Goal: Information Seeking & Learning: Learn about a topic

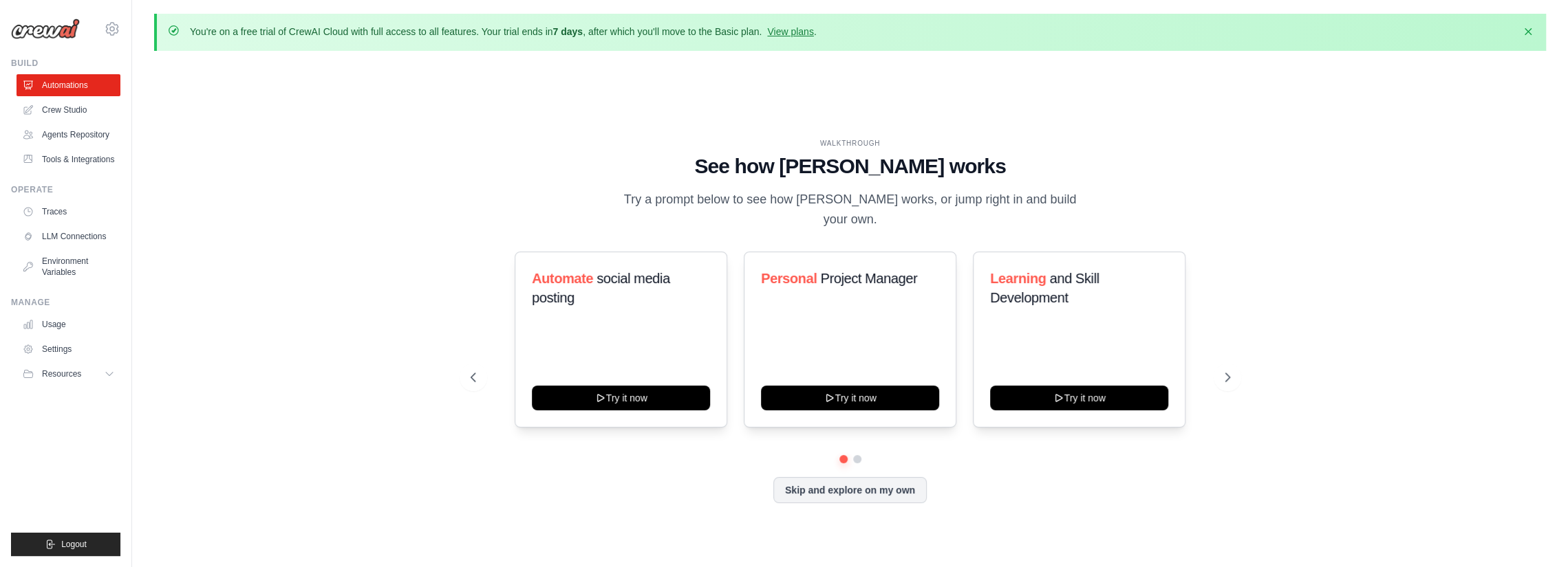
click at [1096, 117] on div "WALKTHROUGH See how CrewAI works Try a prompt below to see how CrewAI works, or…" at bounding box center [850, 332] width 1391 height 540
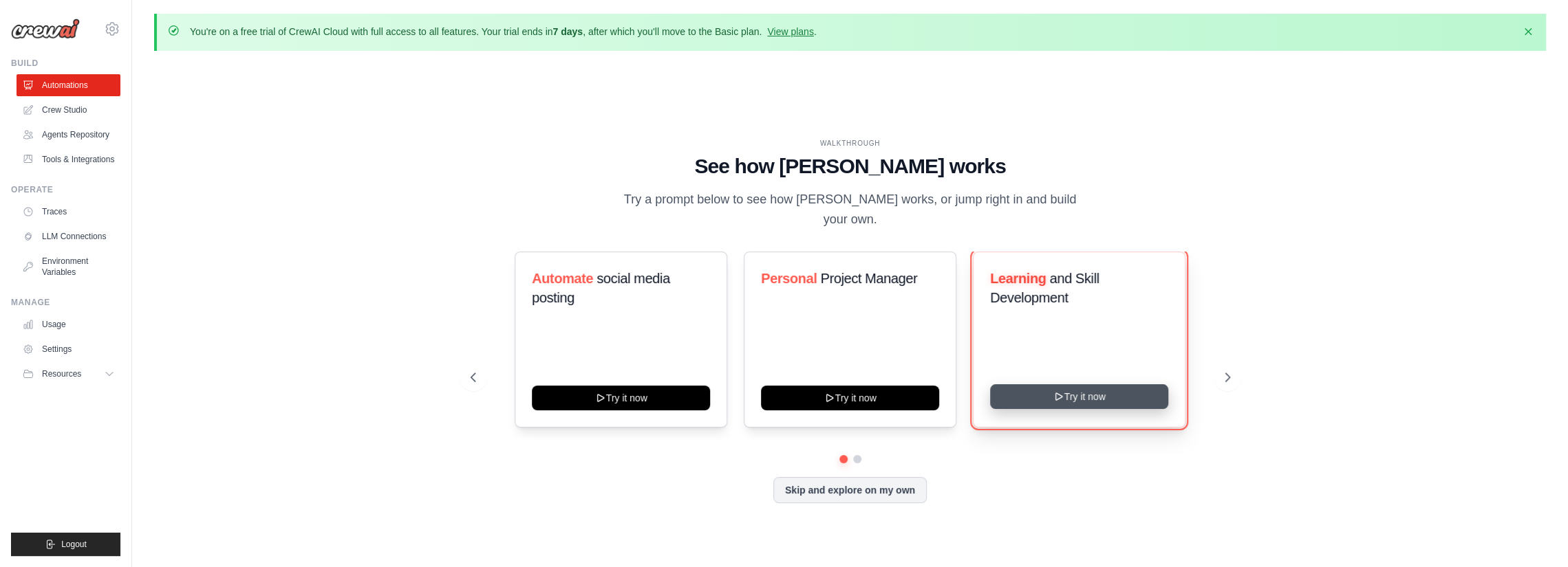
click at [1096, 390] on button "Try it now" at bounding box center [1078, 396] width 178 height 24
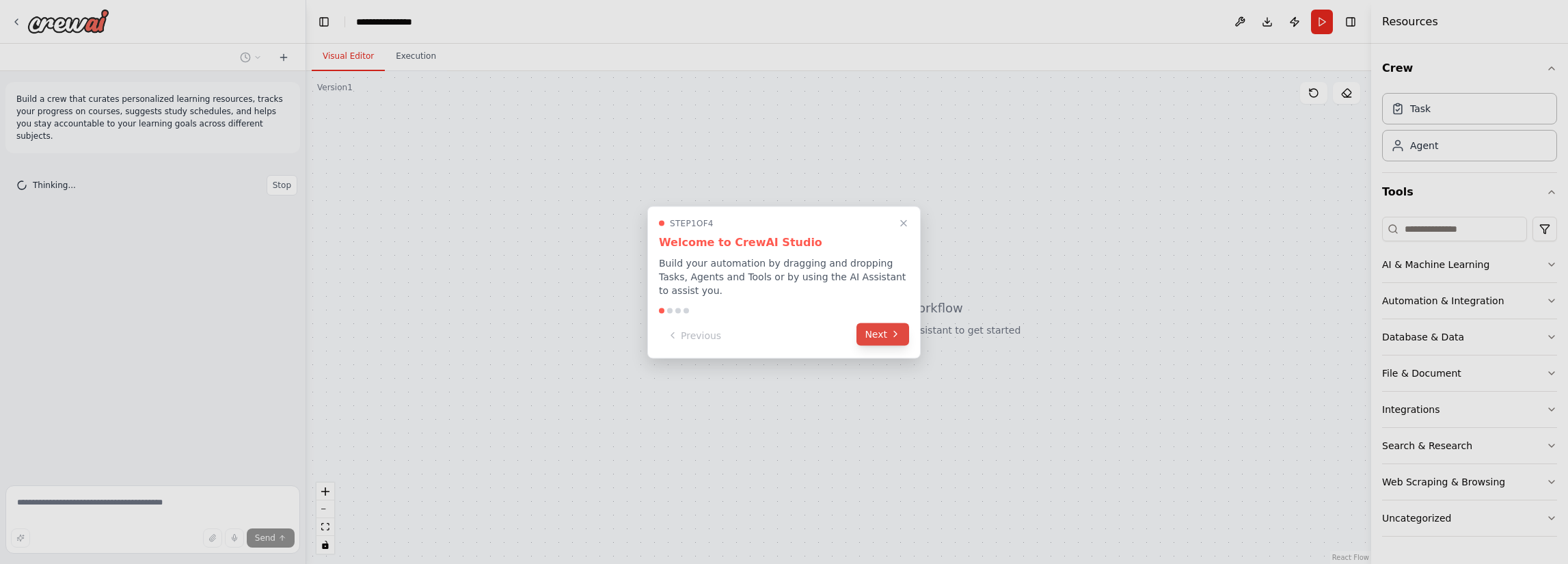
click at [883, 326] on button "Next" at bounding box center [882, 333] width 53 height 22
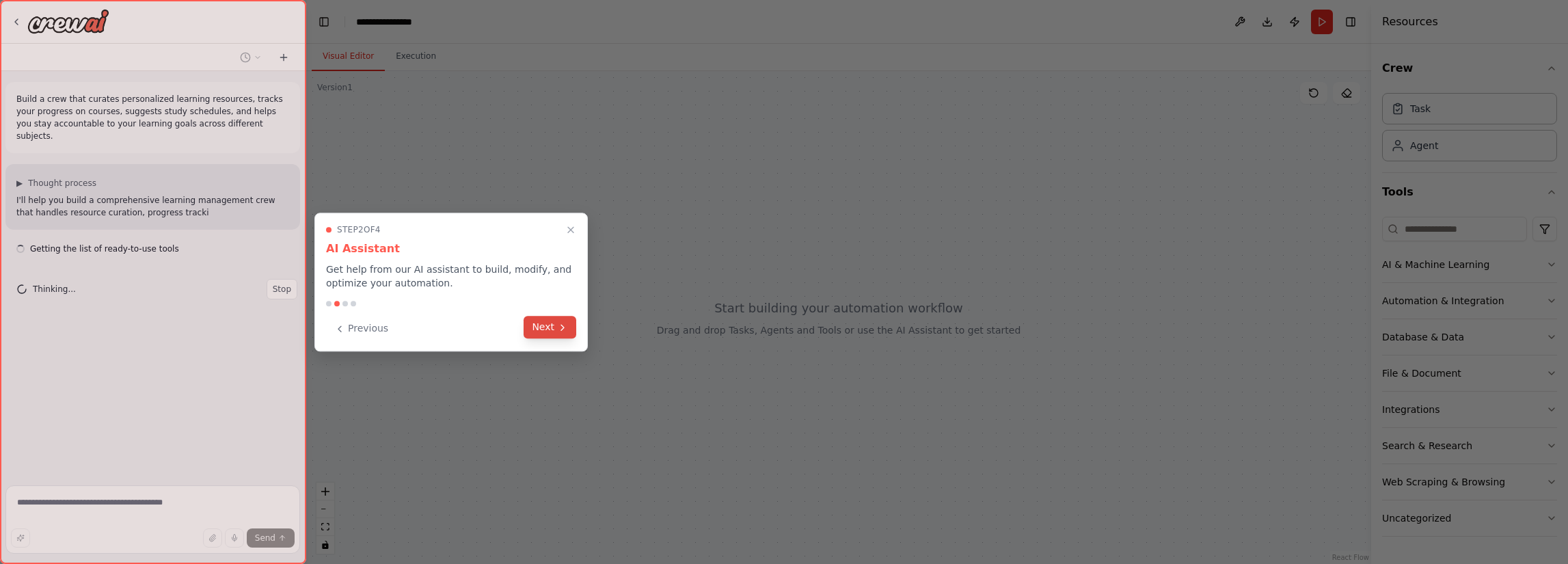
click at [552, 330] on button "Next" at bounding box center [549, 326] width 53 height 22
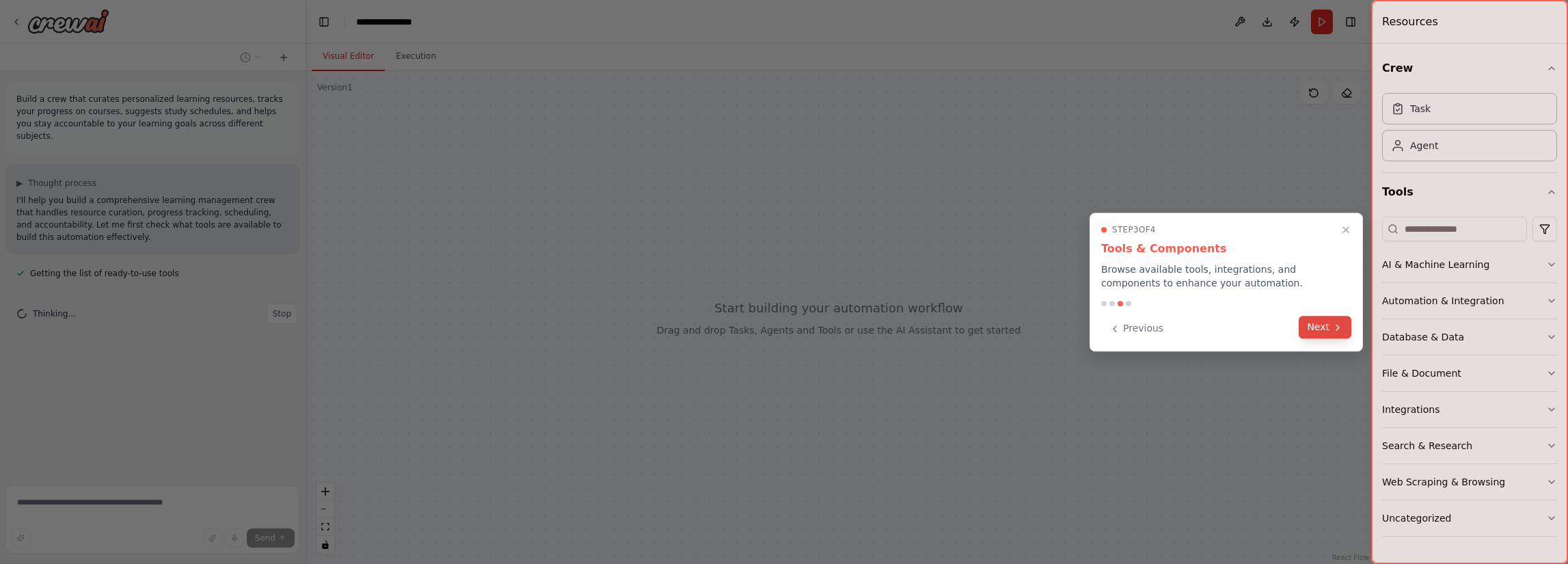
click at [1332, 323] on icon at bounding box center [1337, 326] width 11 height 11
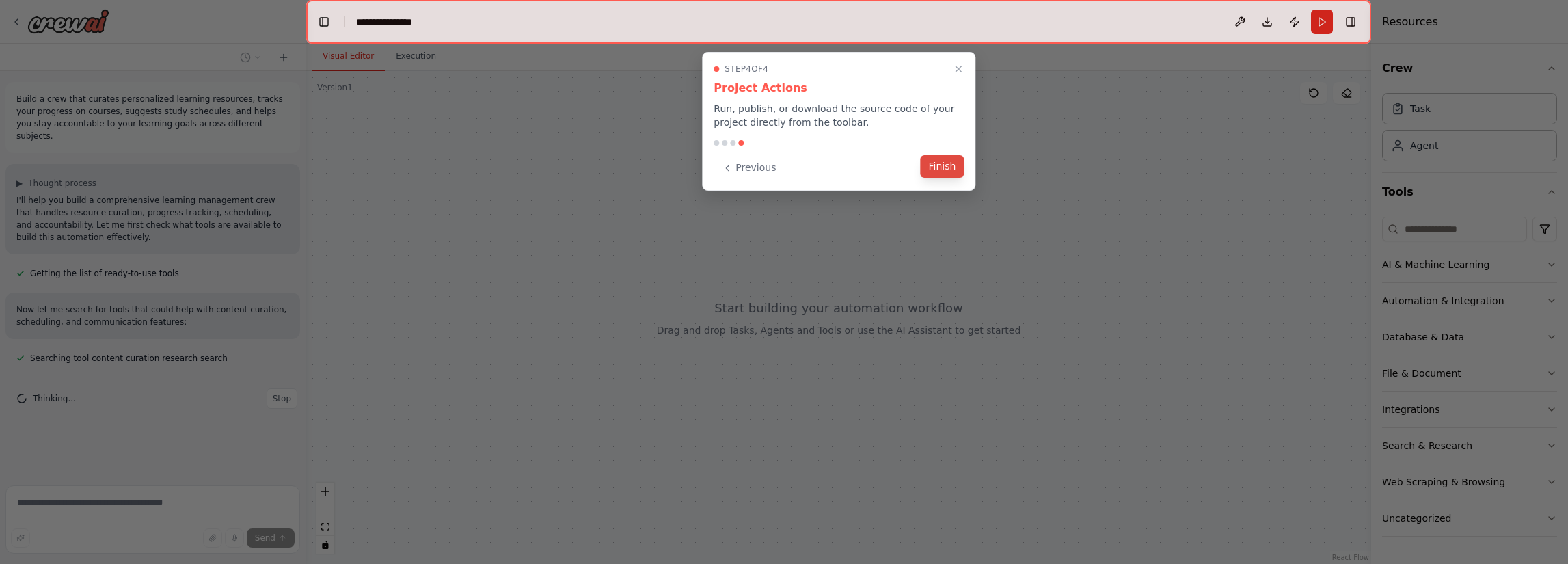
click at [935, 167] on button "Finish" at bounding box center [941, 166] width 43 height 22
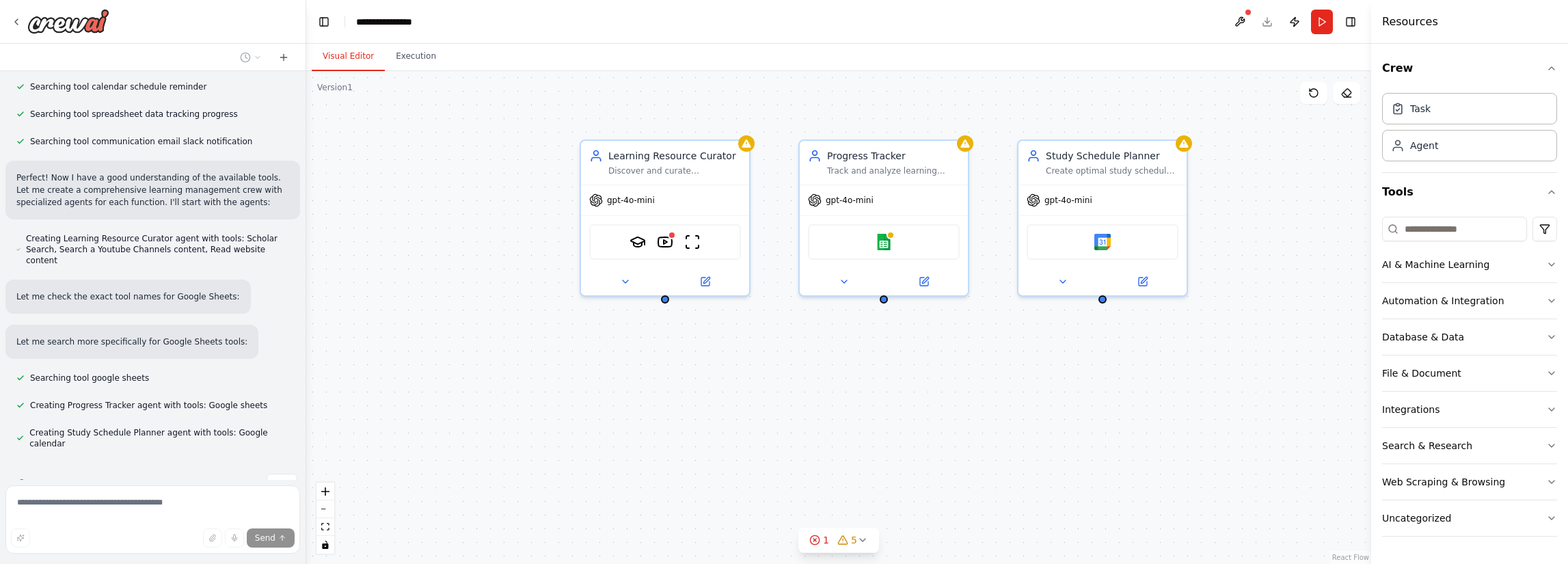
scroll to position [326, 0]
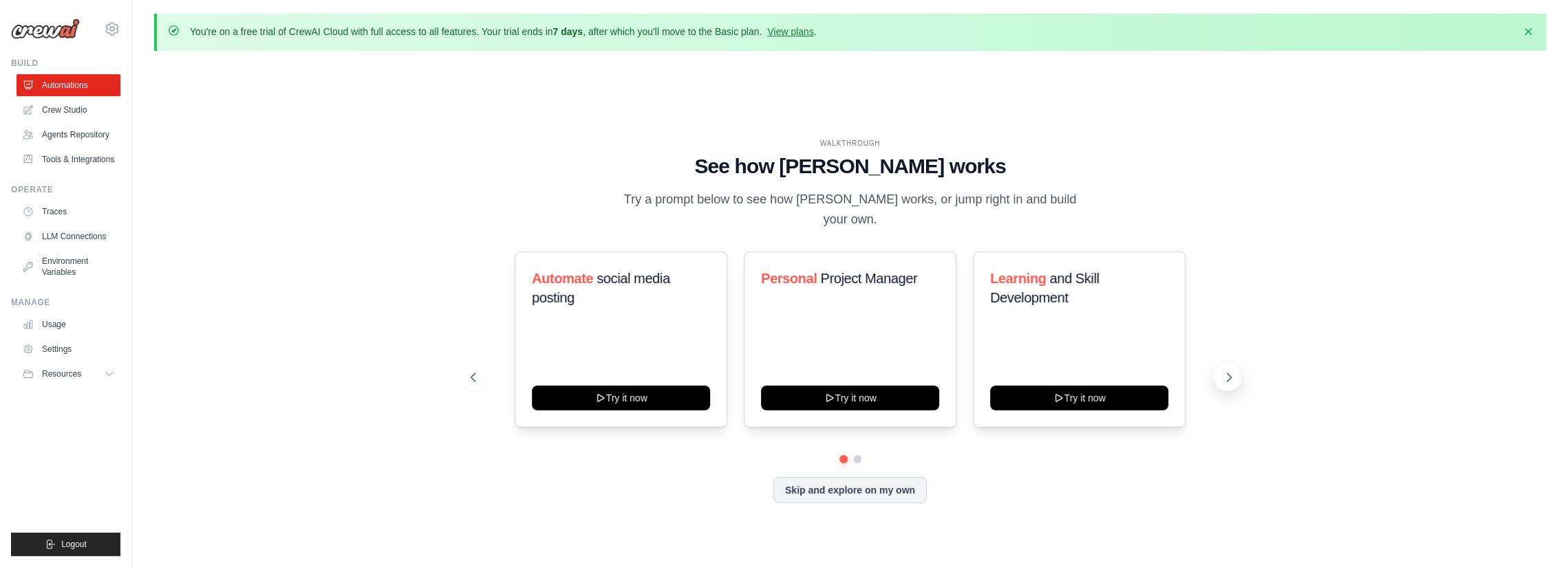
click at [1234, 376] on button at bounding box center [1227, 378] width 27 height 27
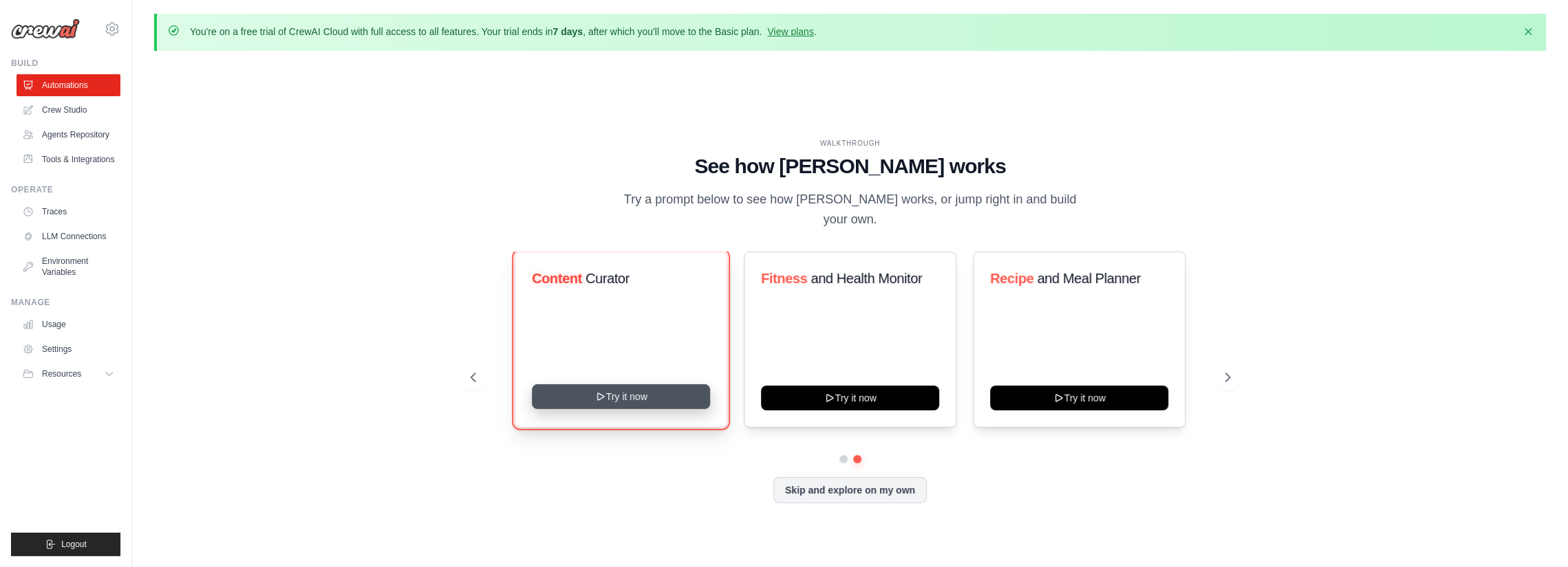
click at [614, 389] on button "Try it now" at bounding box center [620, 396] width 178 height 24
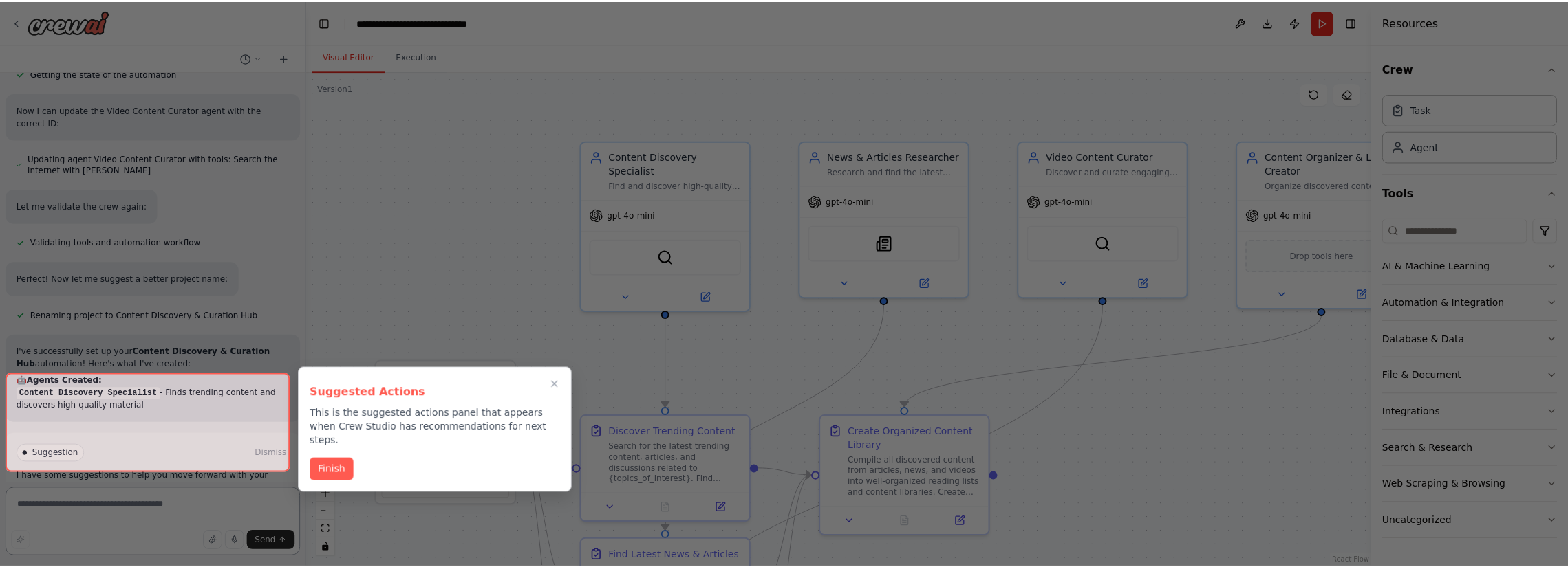
scroll to position [1154, 0]
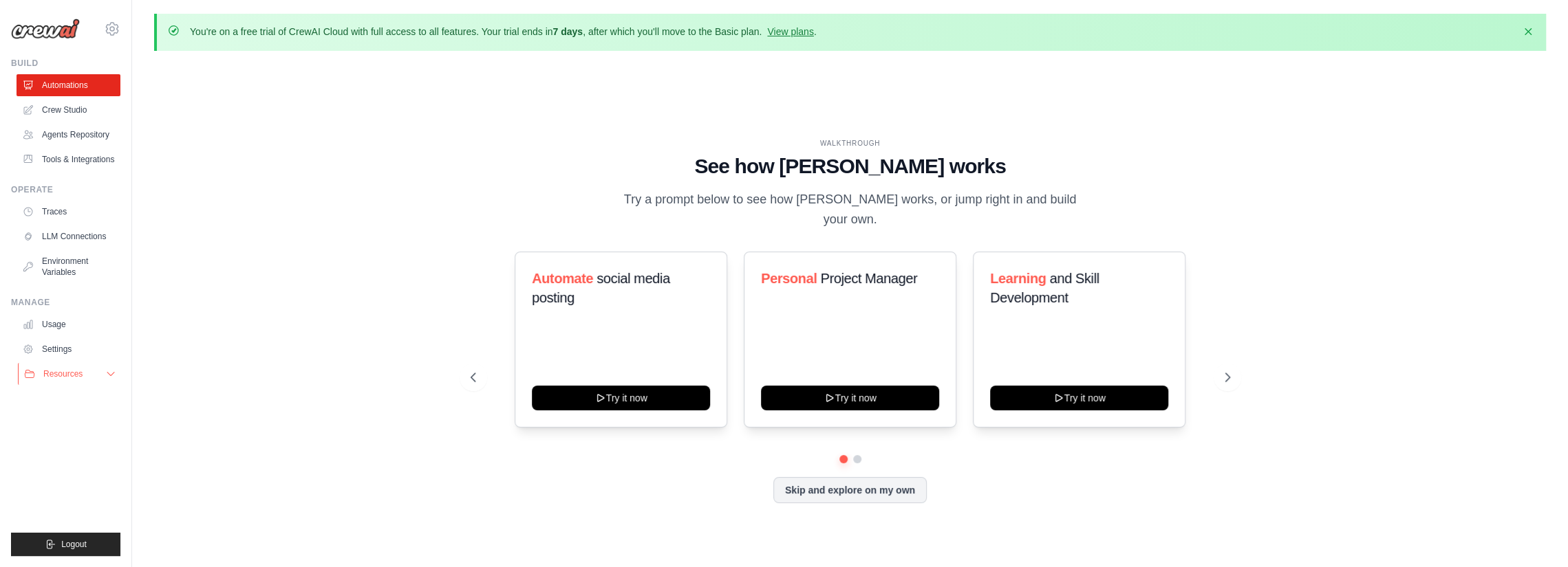
click at [94, 377] on button "Resources" at bounding box center [69, 374] width 104 height 22
click at [100, 399] on span "Documentation" at bounding box center [76, 397] width 55 height 11
